Goal: Navigation & Orientation: Find specific page/section

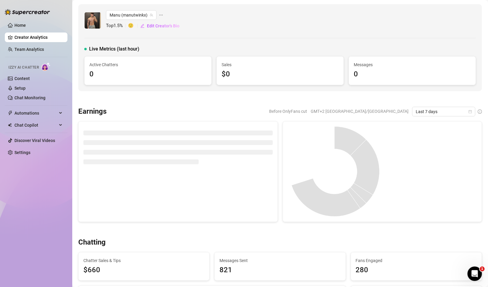
click at [27, 193] on div "Home Creator Analytics Team Analytics Izzy AI Chatter Content Setup Chat Monito…" at bounding box center [36, 141] width 63 height 282
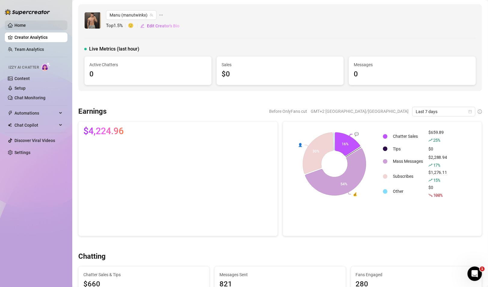
click at [25, 27] on link "Home" at bounding box center [19, 25] width 11 height 5
